Goal: Task Accomplishment & Management: Manage account settings

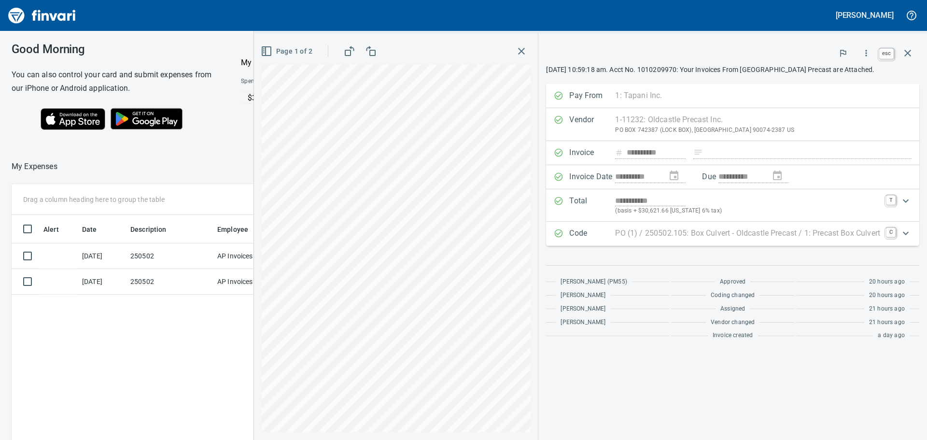
scroll to position [326, 648]
click at [906, 51] on icon "button" at bounding box center [907, 53] width 12 height 12
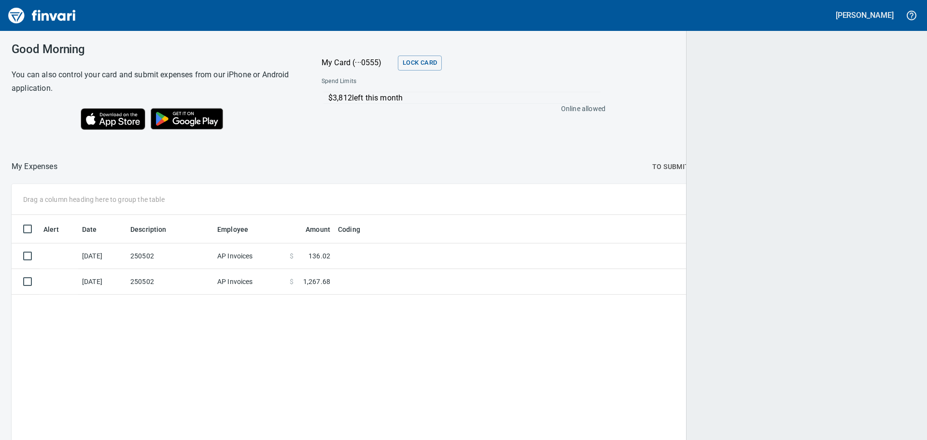
scroll to position [326, 887]
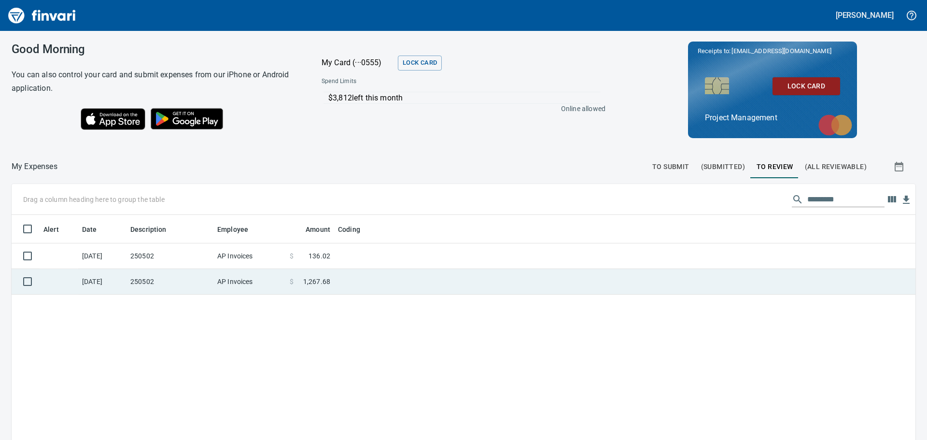
click at [366, 277] on td at bounding box center [454, 282] width 241 height 26
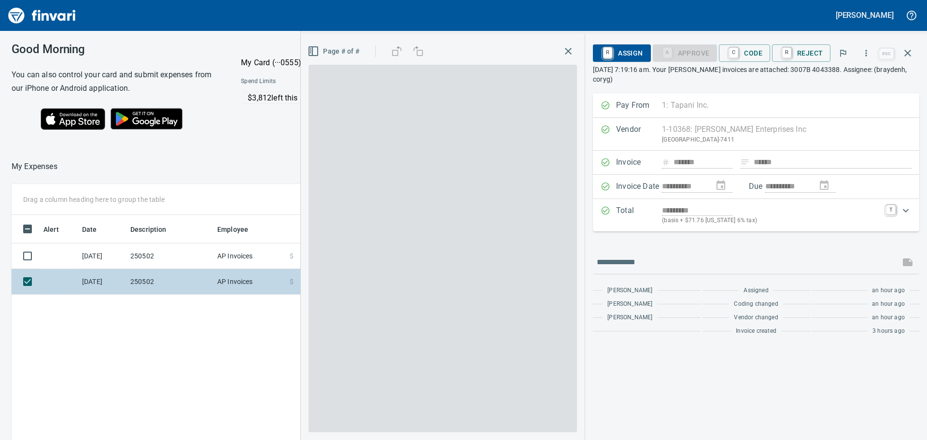
scroll to position [326, 648]
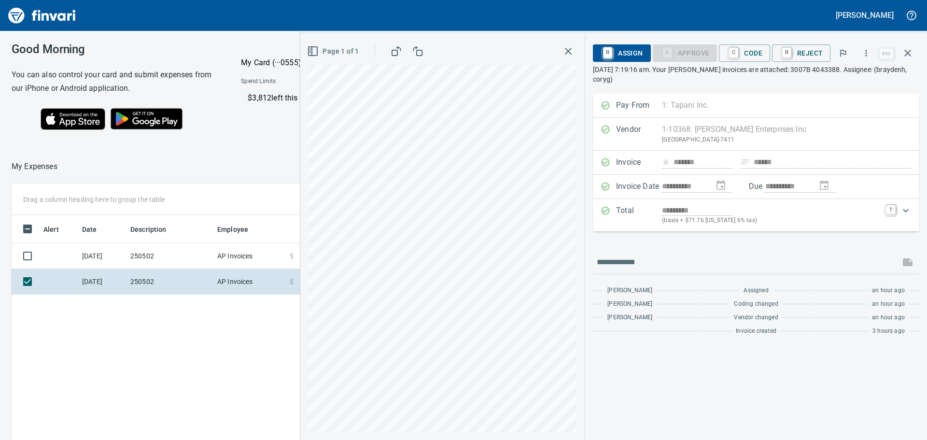
click at [308, 237] on div "Page 1 of 1" at bounding box center [442, 237] width 284 height 406
click at [216, 357] on div "Alert Date Description Employee Amount Coding [DATE] 250502 AP Invoices $ 136.0…" at bounding box center [343, 382] width 662 height 334
click at [907, 50] on icon "button" at bounding box center [907, 53] width 12 height 12
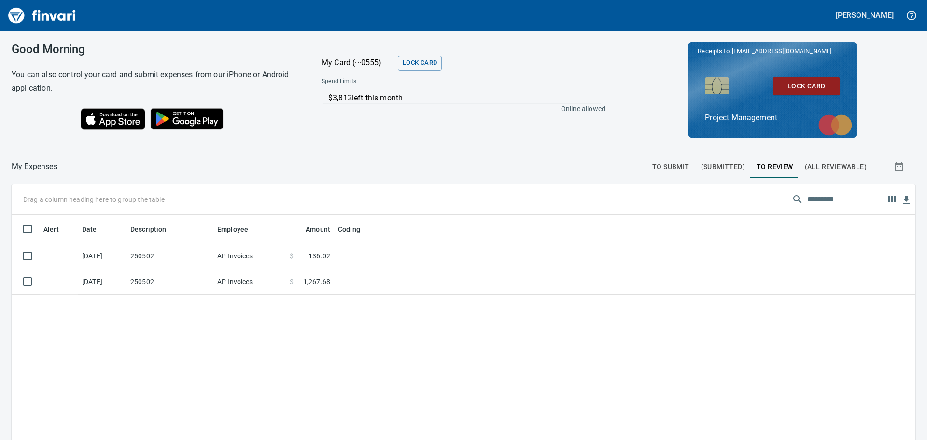
scroll to position [326, 887]
click at [809, 199] on input "text" at bounding box center [845, 199] width 77 height 15
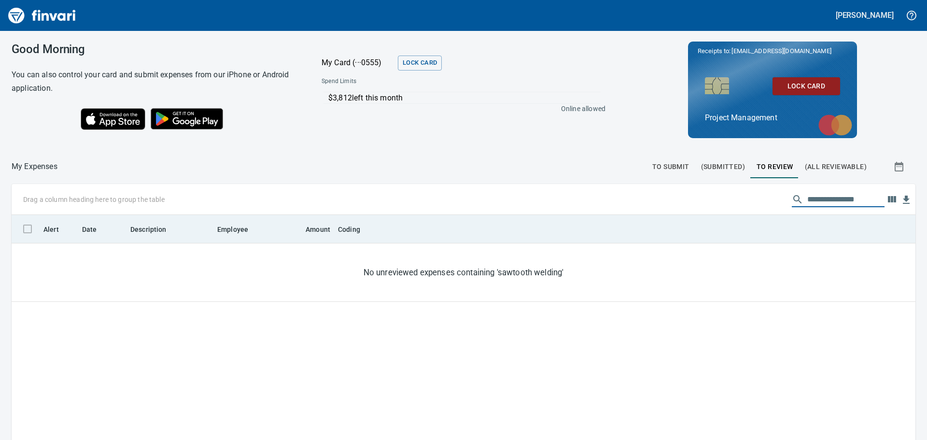
type input "**********"
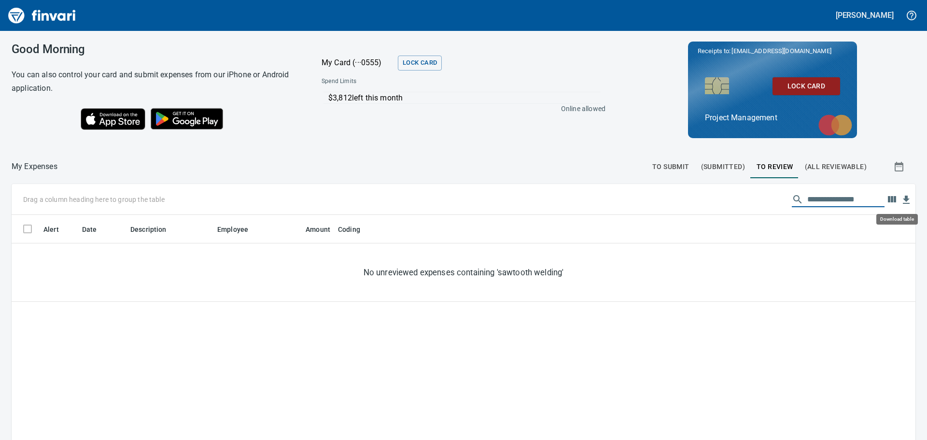
scroll to position [326, 889]
click at [729, 194] on div "**********" at bounding box center [463, 199] width 903 height 31
click at [824, 161] on span "(All Reviewable)" at bounding box center [835, 167] width 62 height 12
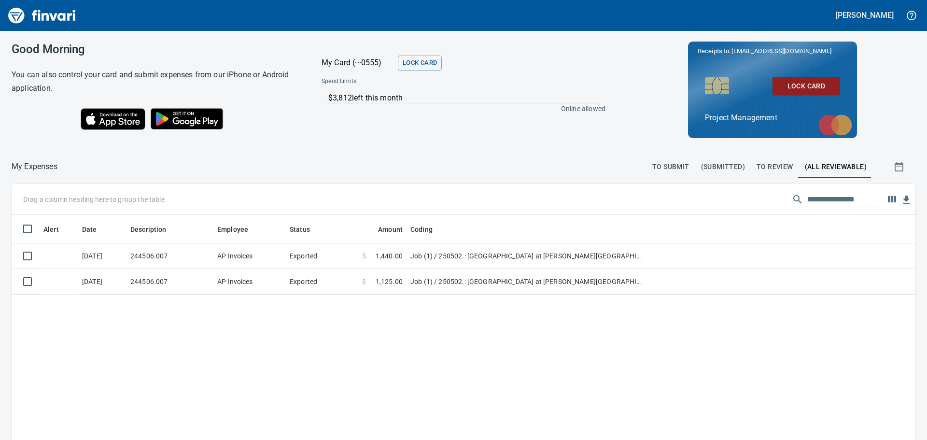
scroll to position [326, 889]
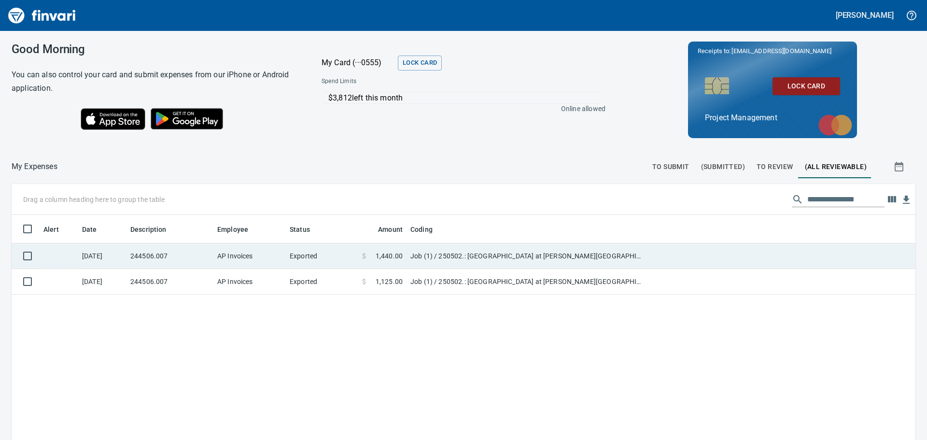
click at [663, 253] on td at bounding box center [781, 256] width 267 height 26
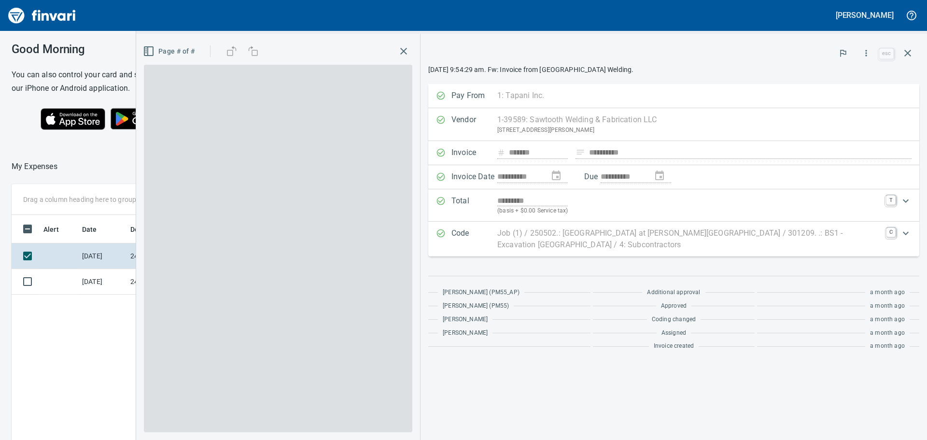
scroll to position [326, 648]
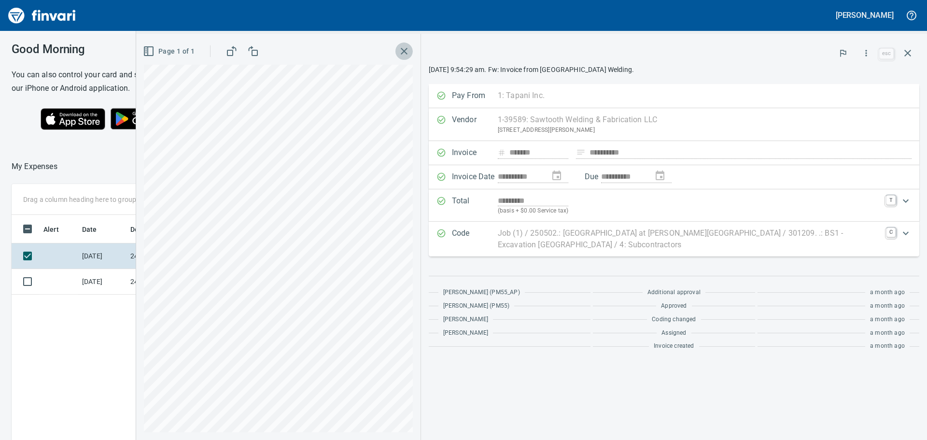
click at [406, 50] on icon "button" at bounding box center [404, 51] width 7 height 7
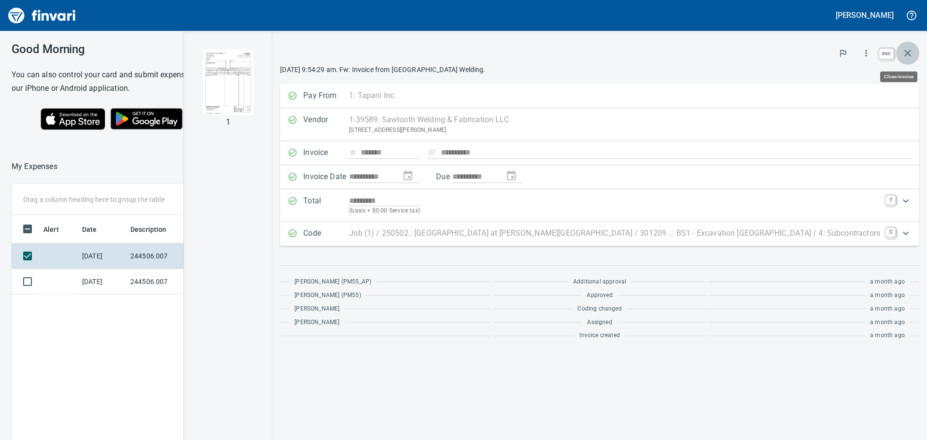
click at [907, 51] on icon "button" at bounding box center [907, 53] width 12 height 12
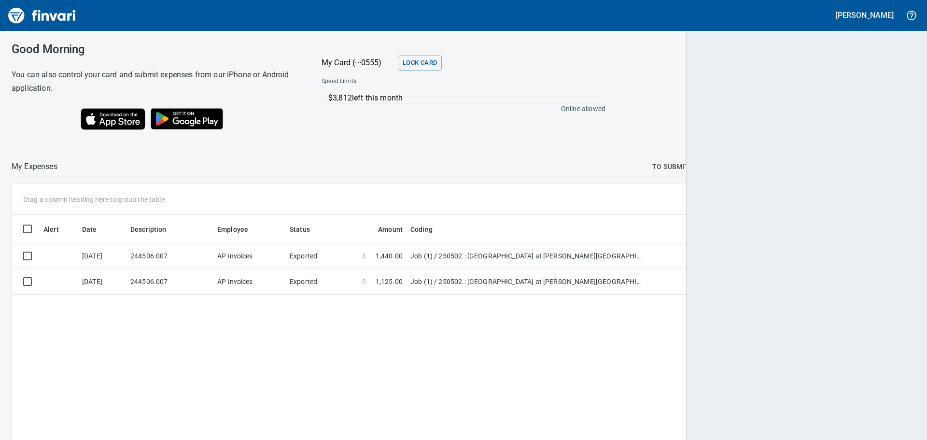
scroll to position [326, 887]
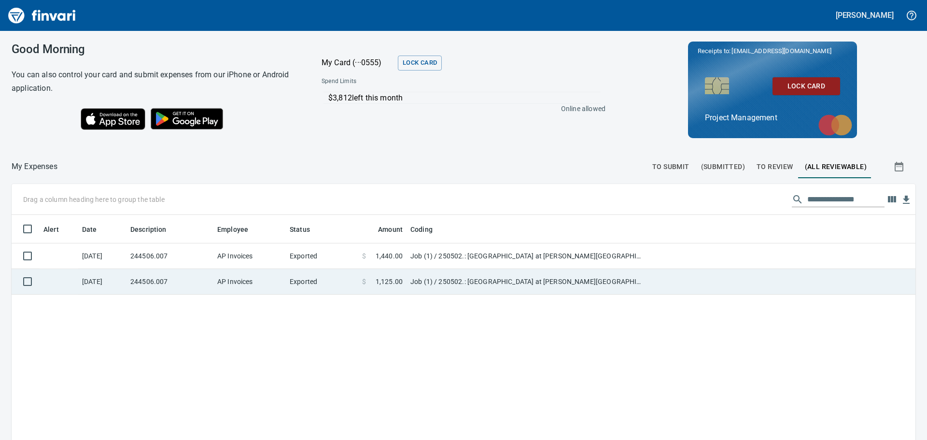
click at [676, 276] on td at bounding box center [781, 282] width 267 height 26
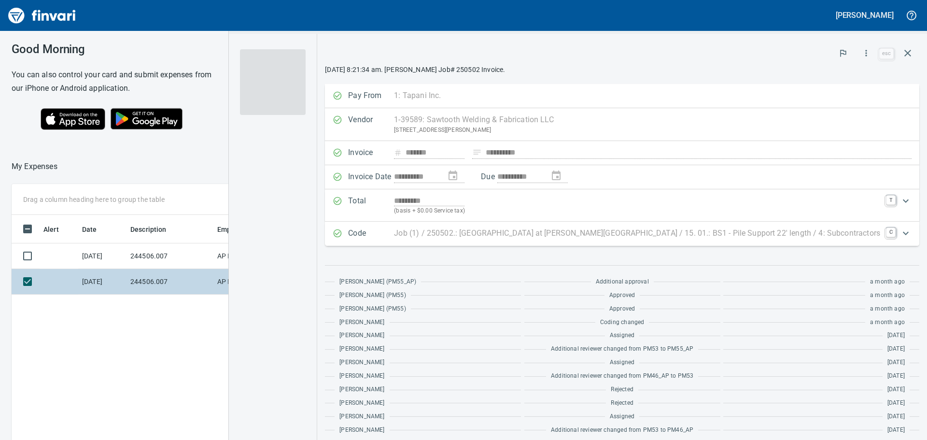
scroll to position [326, 648]
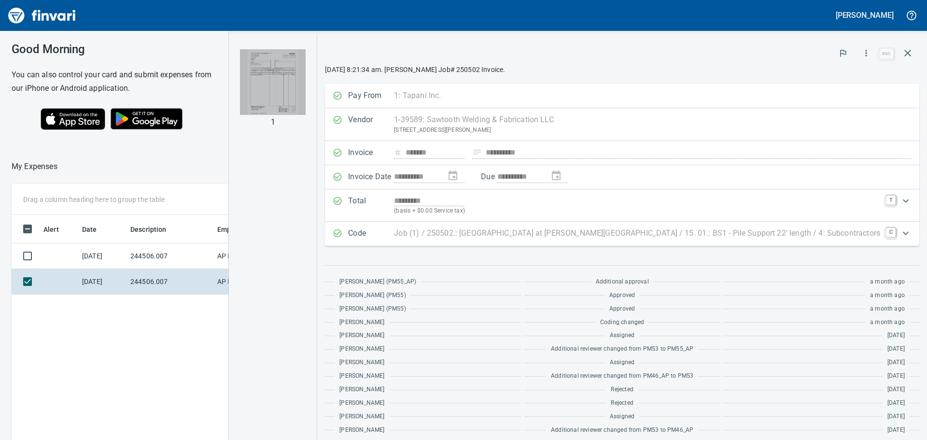
click at [305, 80] on img "button" at bounding box center [273, 82] width 66 height 66
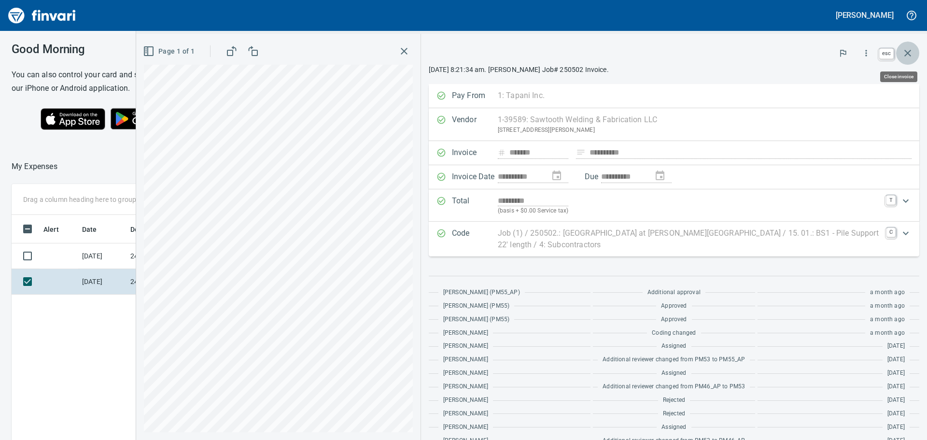
click at [904, 52] on icon "button" at bounding box center [907, 53] width 12 height 12
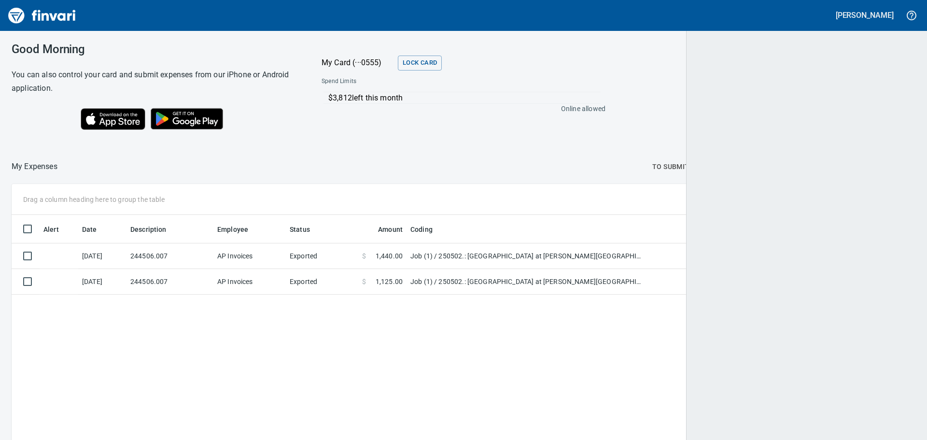
scroll to position [326, 887]
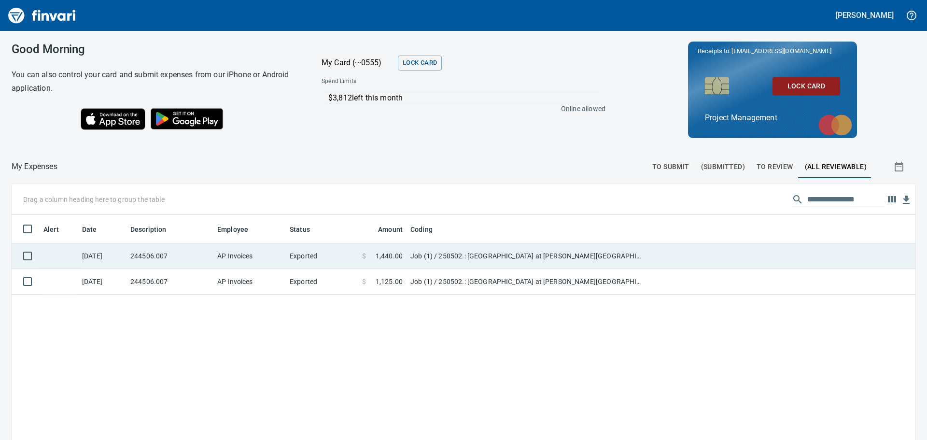
click at [657, 250] on td at bounding box center [781, 256] width 267 height 26
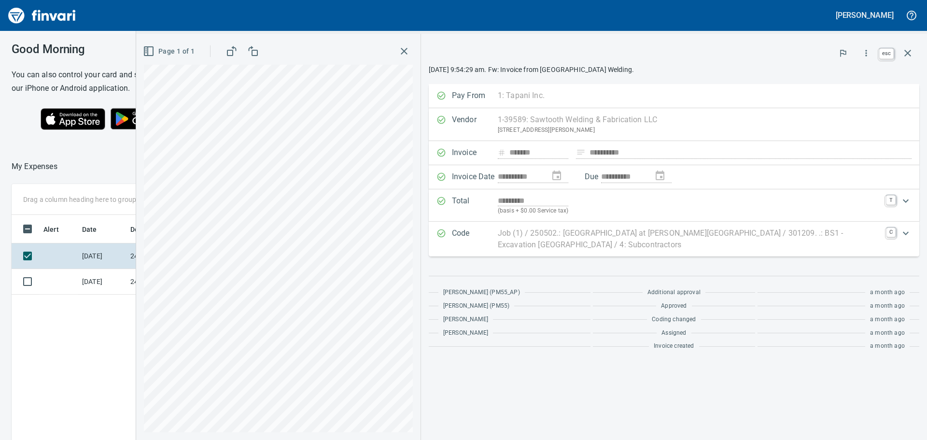
scroll to position [326, 648]
click at [905, 52] on icon "button" at bounding box center [907, 53] width 12 height 12
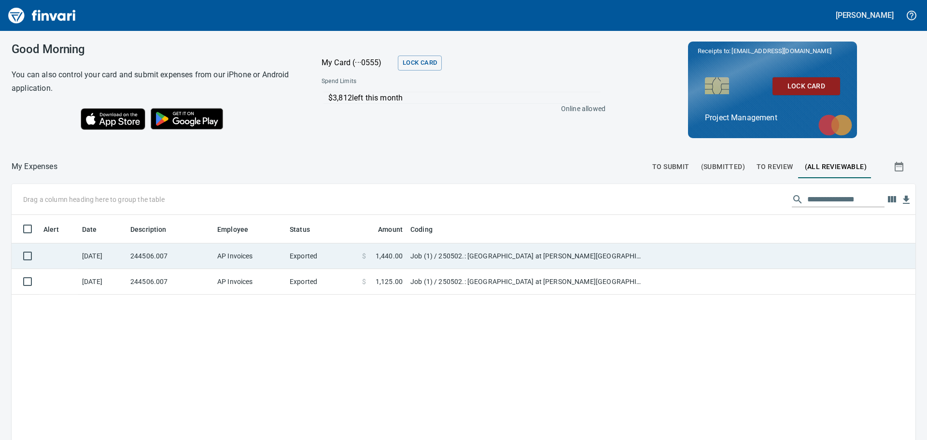
scroll to position [326, 889]
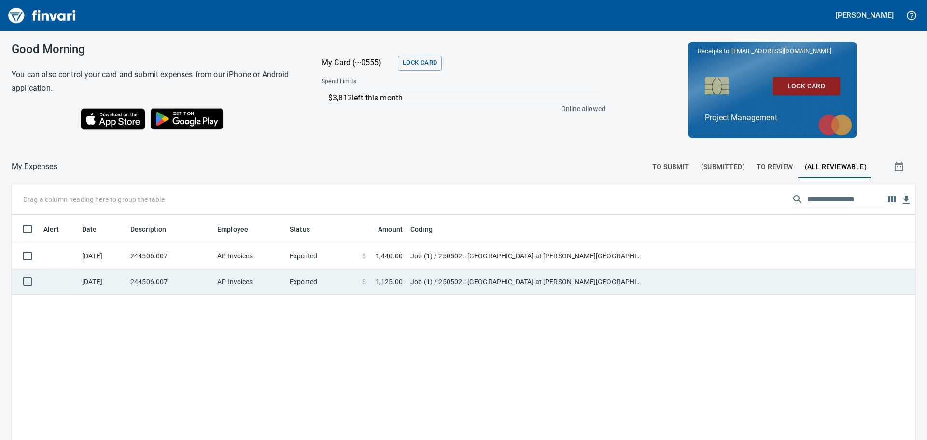
click at [336, 276] on td "Exported" at bounding box center [322, 282] width 72 height 26
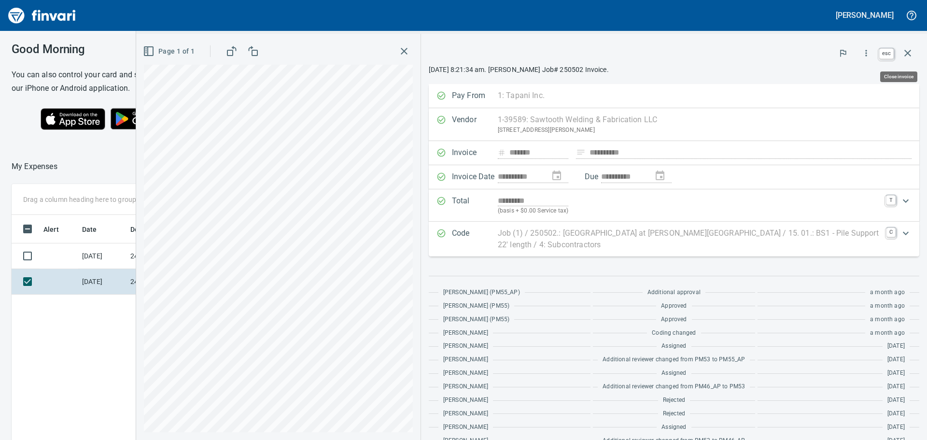
scroll to position [326, 648]
click at [907, 52] on icon "button" at bounding box center [907, 53] width 12 height 12
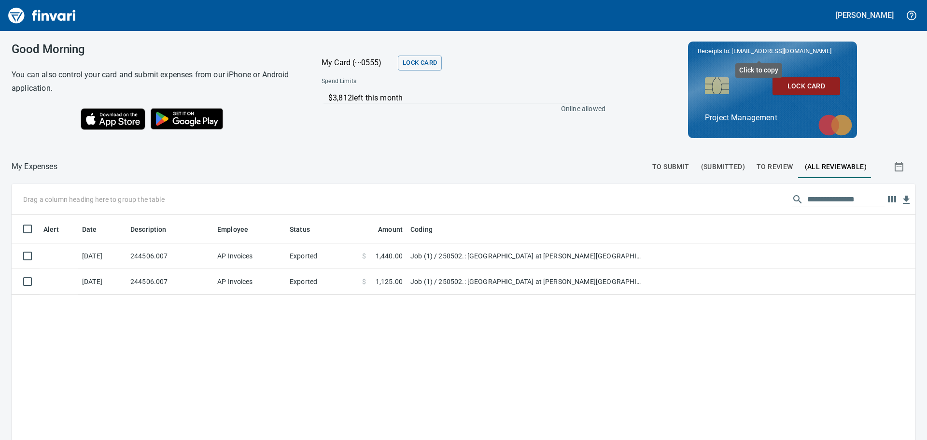
scroll to position [326, 889]
drag, startPoint x: 859, startPoint y: 199, endPoint x: 793, endPoint y: 198, distance: 66.1
click at [807, 198] on input "**********" at bounding box center [845, 199] width 77 height 15
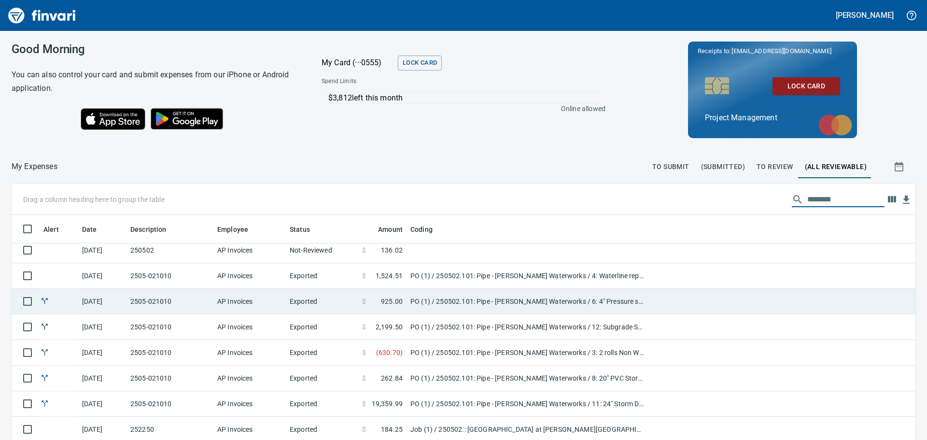
scroll to position [48, 0]
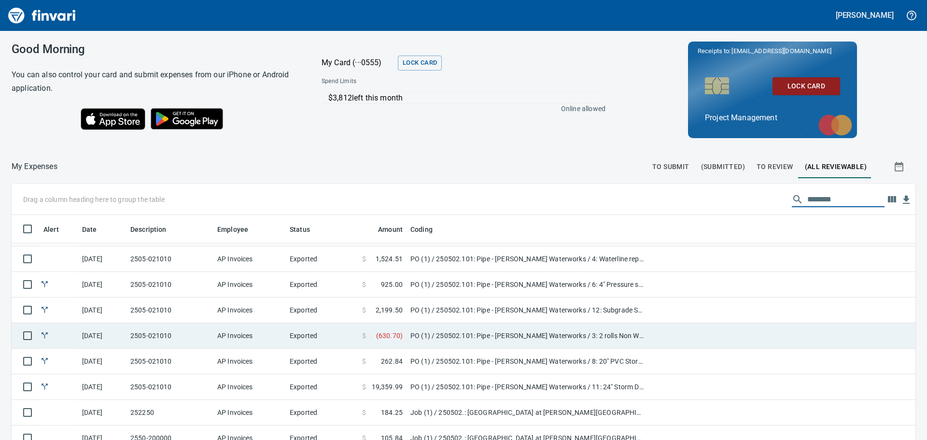
type input "********"
click at [695, 325] on td at bounding box center [781, 336] width 267 height 26
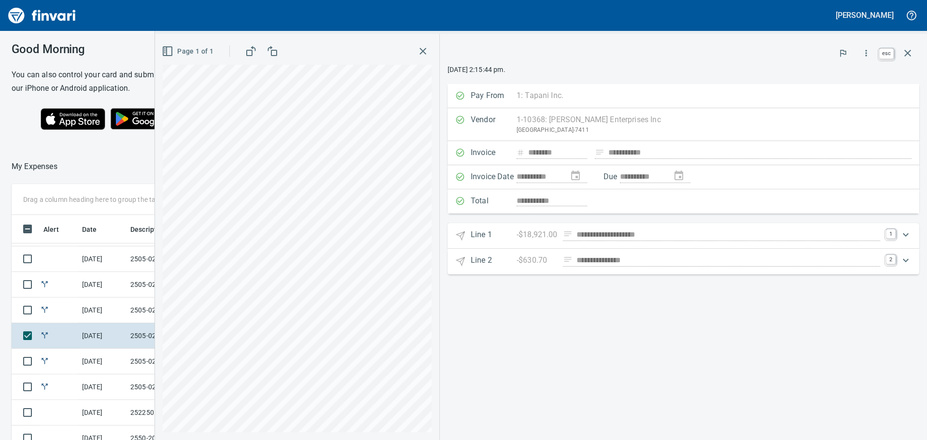
scroll to position [326, 640]
click at [907, 51] on icon "button" at bounding box center [907, 53] width 12 height 12
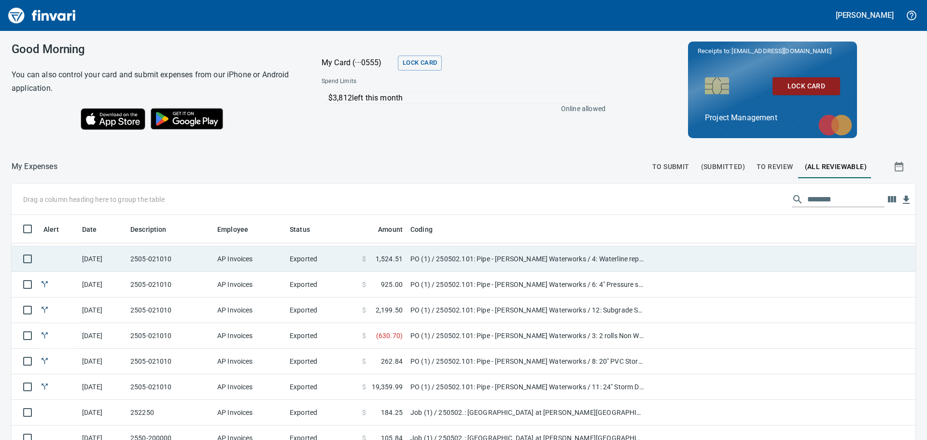
scroll to position [326, 882]
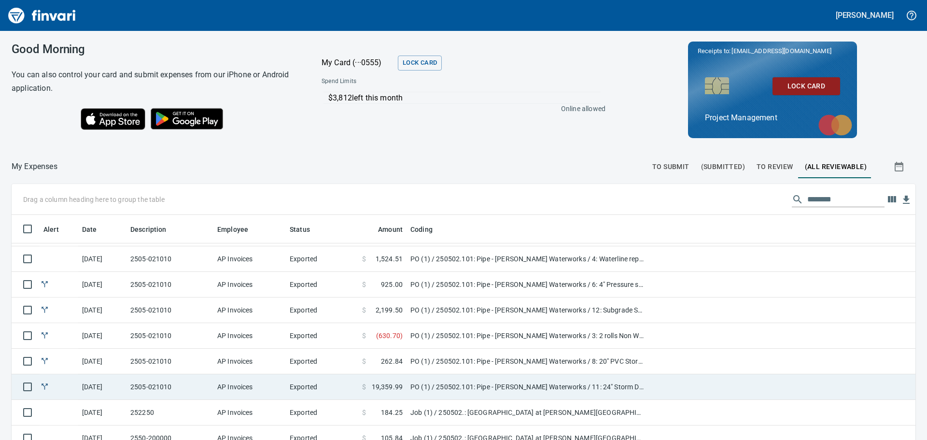
click at [346, 385] on td "Exported" at bounding box center [322, 387] width 72 height 26
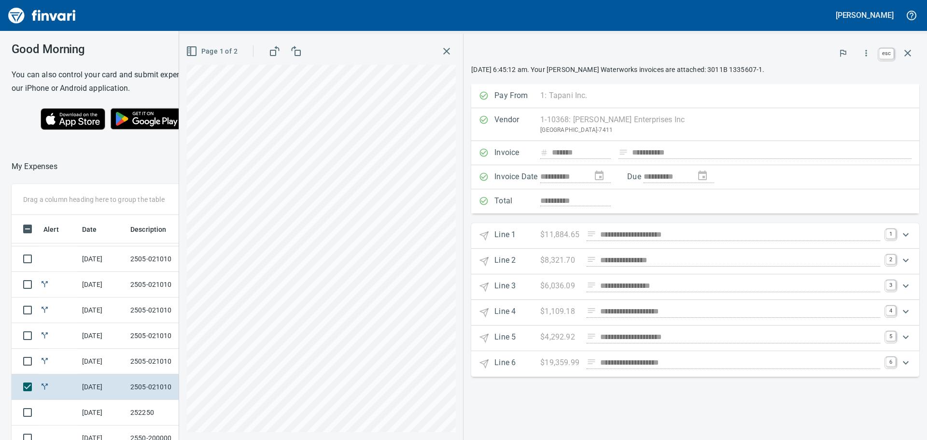
scroll to position [326, 640]
click at [907, 51] on icon "button" at bounding box center [907, 53] width 12 height 12
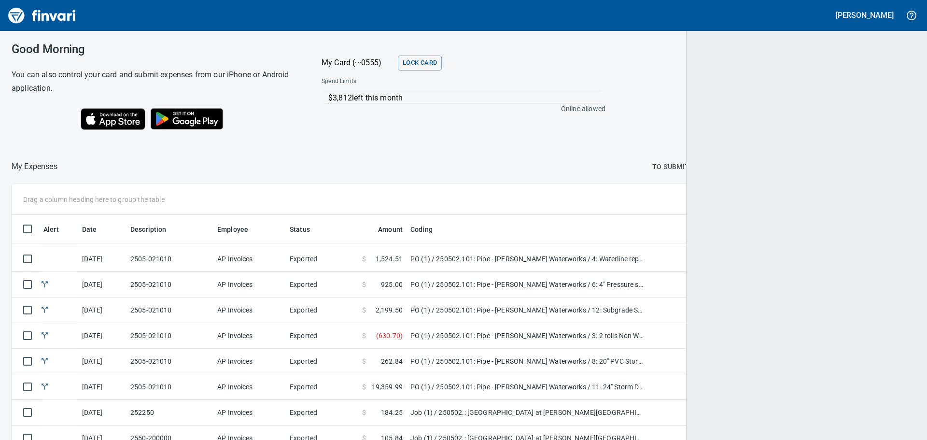
scroll to position [326, 882]
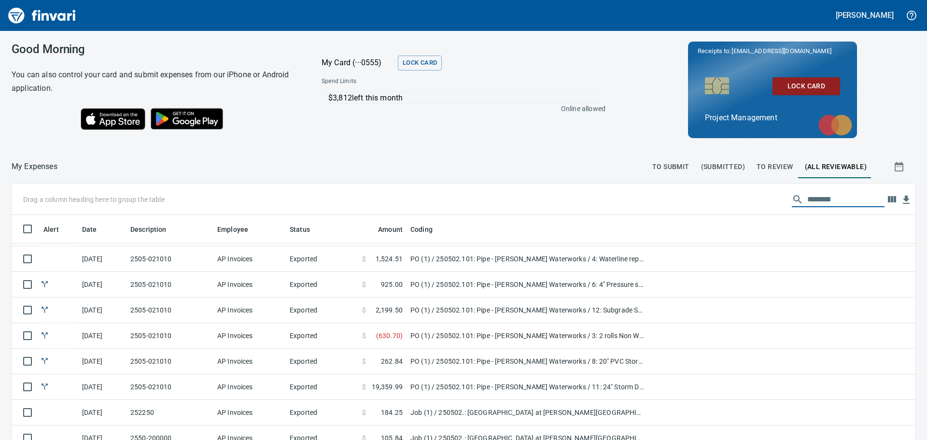
drag, startPoint x: 833, startPoint y: 199, endPoint x: 774, endPoint y: 201, distance: 59.4
click at [774, 201] on div "Drag a column heading here to group the table ********" at bounding box center [463, 199] width 903 height 31
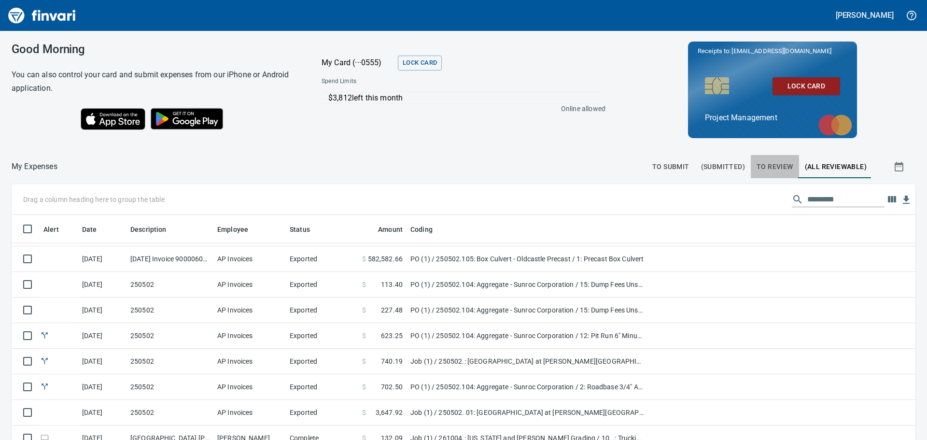
click at [770, 162] on span "To Review" at bounding box center [774, 167] width 37 height 12
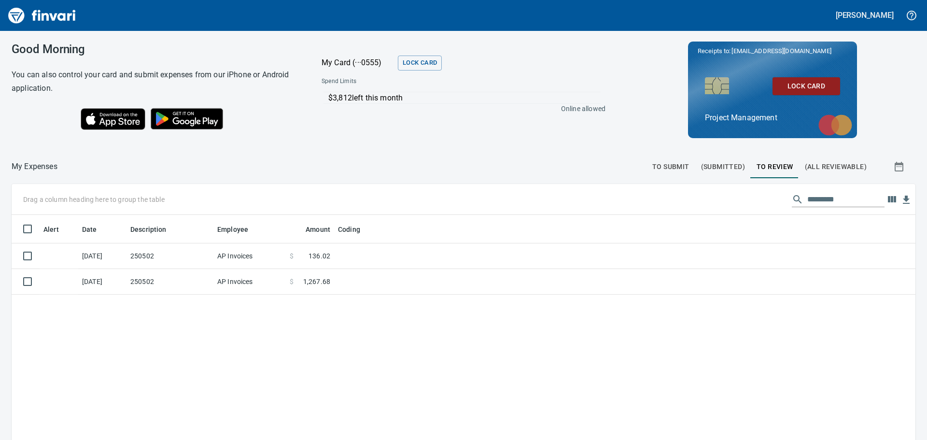
scroll to position [326, 889]
